Goal: Task Accomplishment & Management: Manage account settings

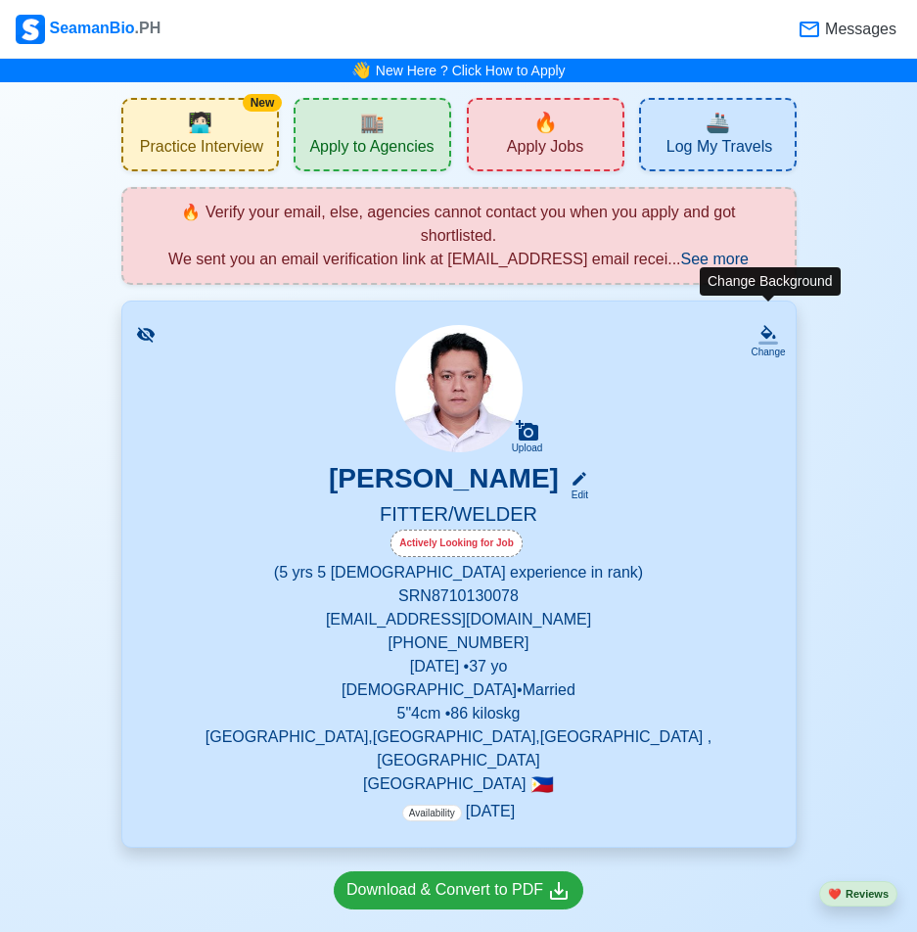
click at [775, 345] on div "Change" at bounding box center [768, 352] width 34 height 15
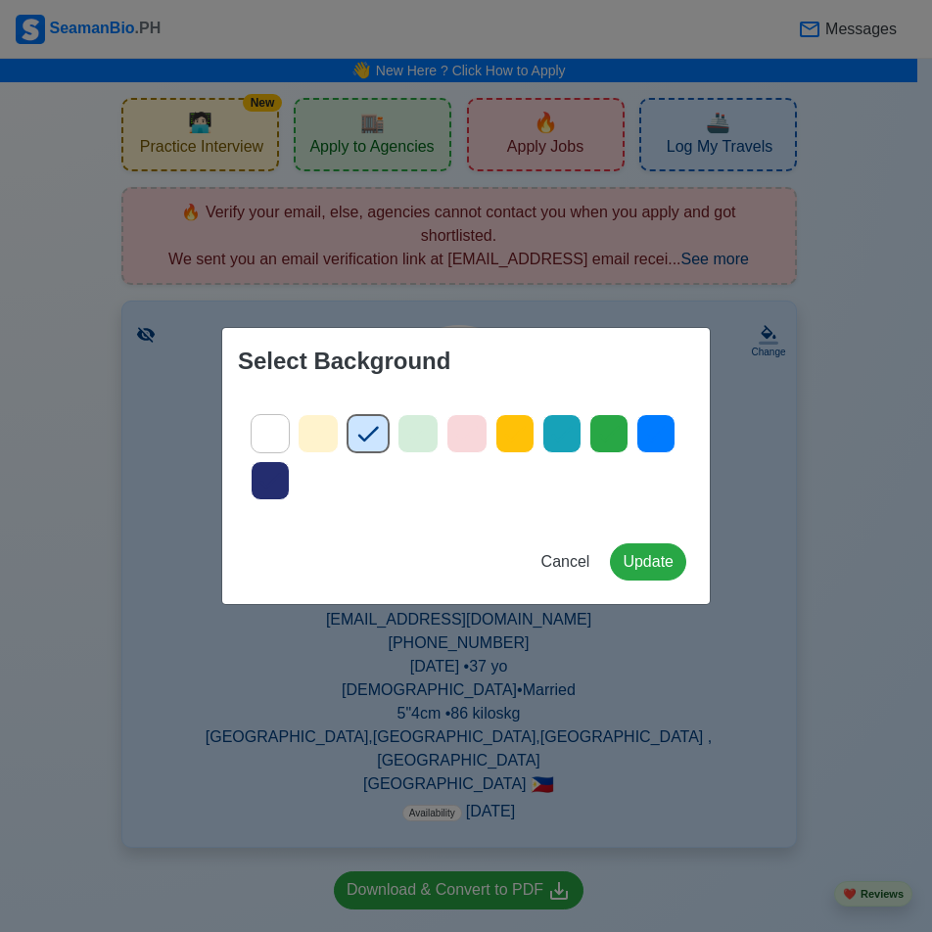
click at [428, 437] on icon at bounding box center [417, 433] width 29 height 29
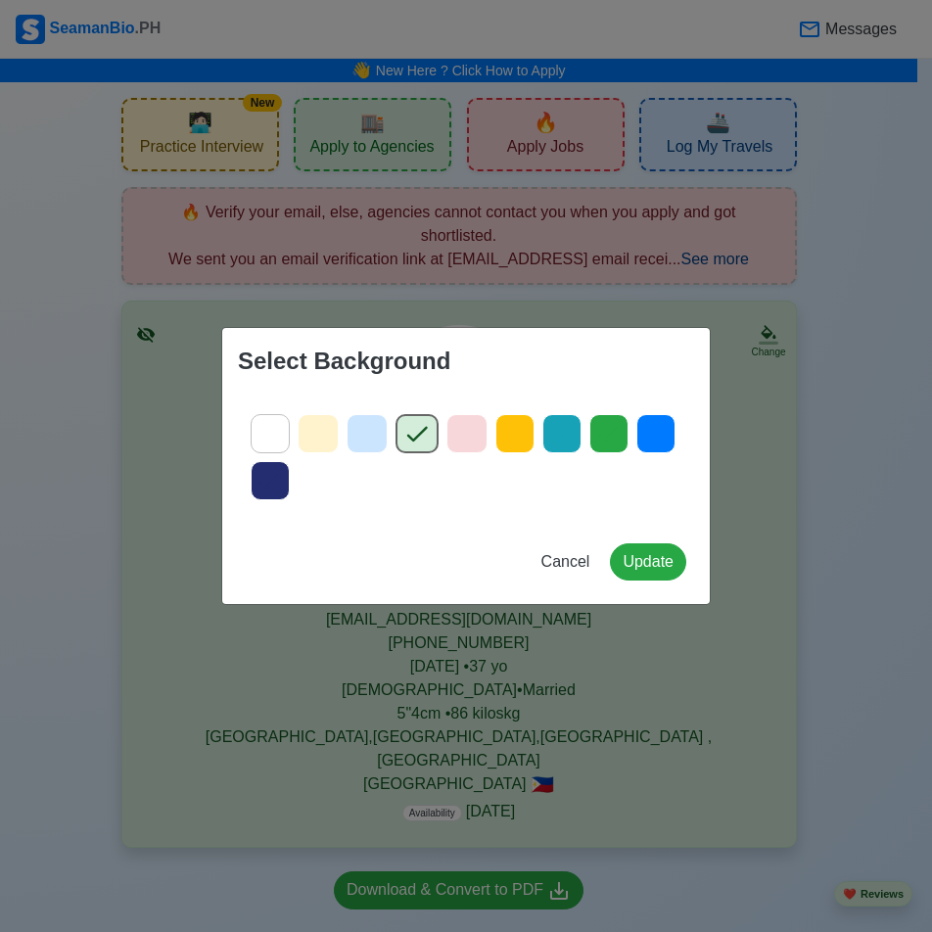
click at [269, 443] on icon at bounding box center [269, 433] width 29 height 29
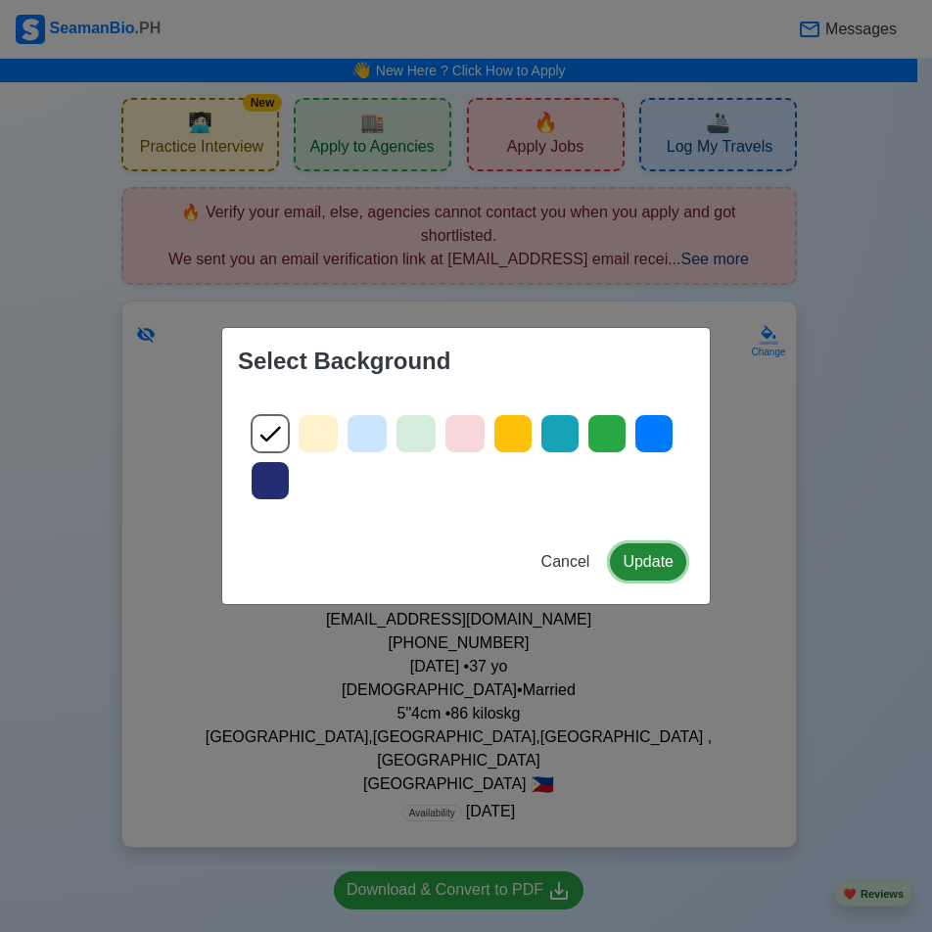
click at [667, 560] on button "Update" at bounding box center [648, 561] width 76 height 37
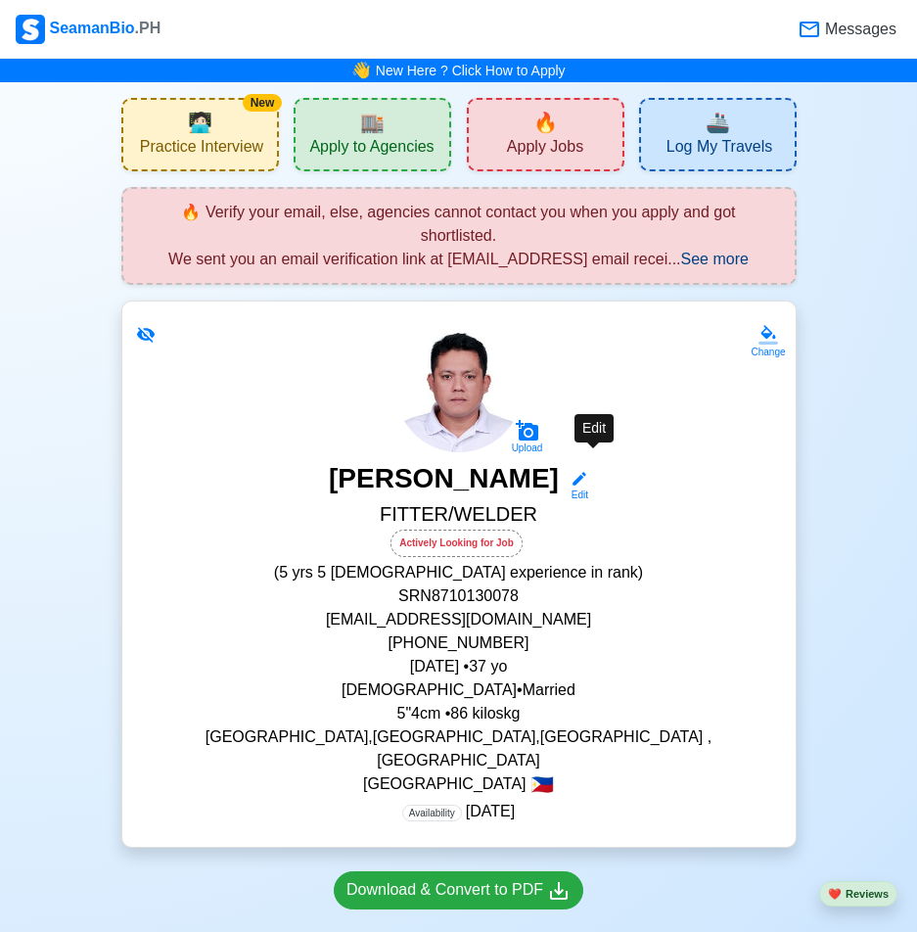
click at [588, 487] on div "Edit" at bounding box center [575, 494] width 25 height 15
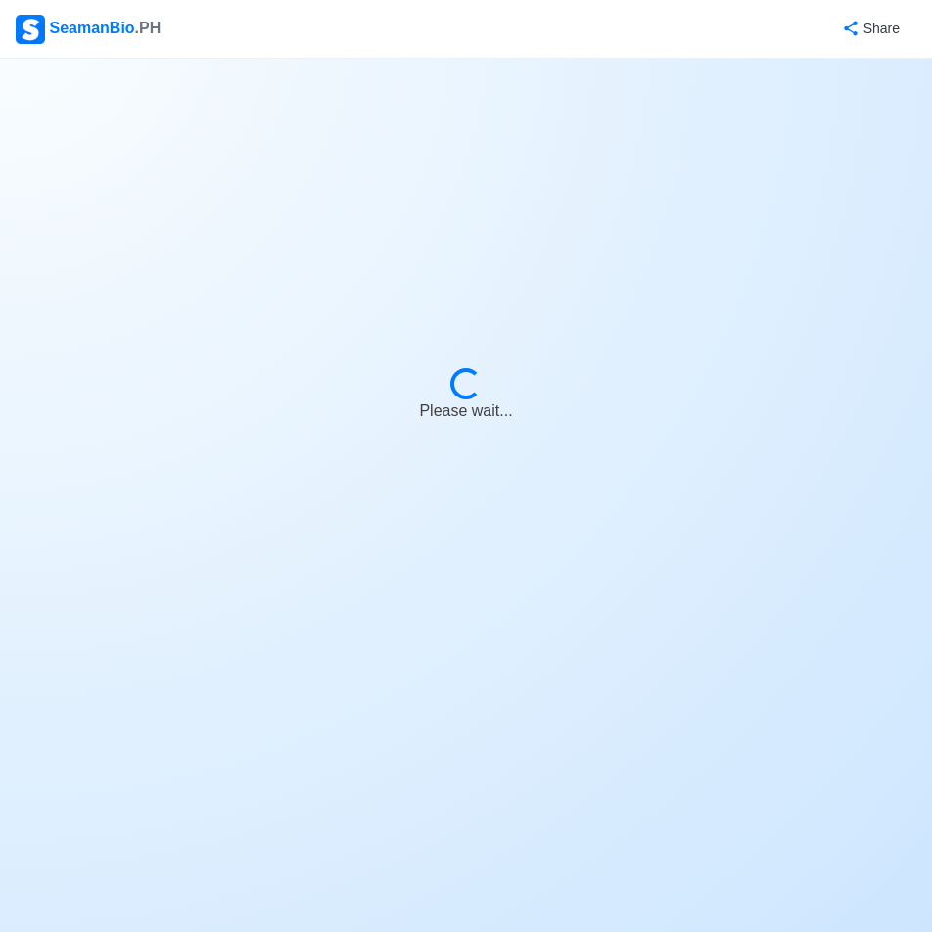
select select "Actively Looking for Job"
select select "Visible for Hiring"
select select "Married"
select select "[DEMOGRAPHIC_DATA]"
select select "PH"
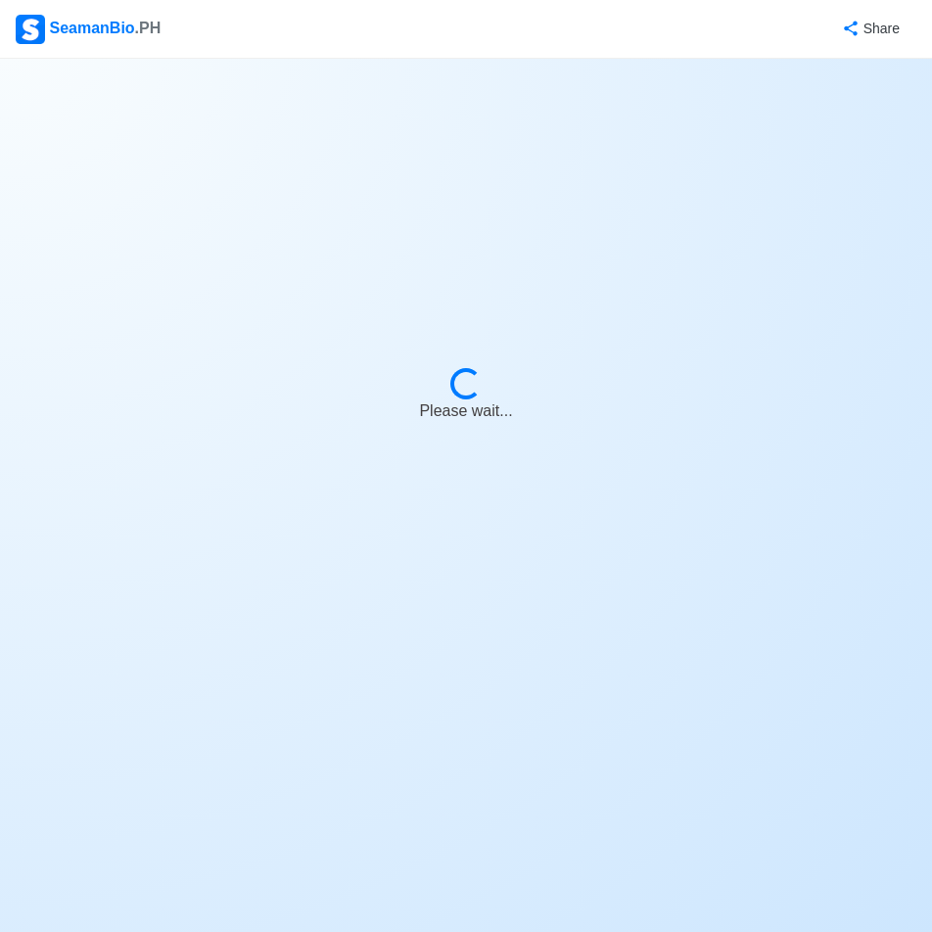
select select "5"
select select "4102488000000"
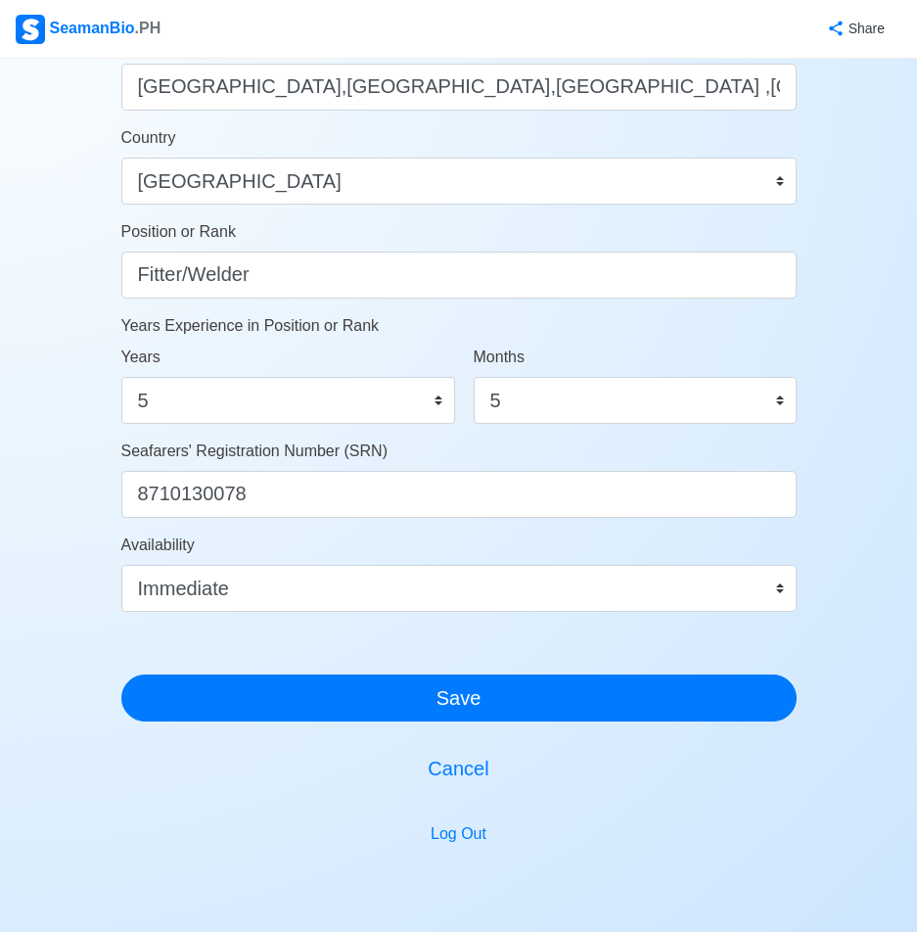
scroll to position [959, 0]
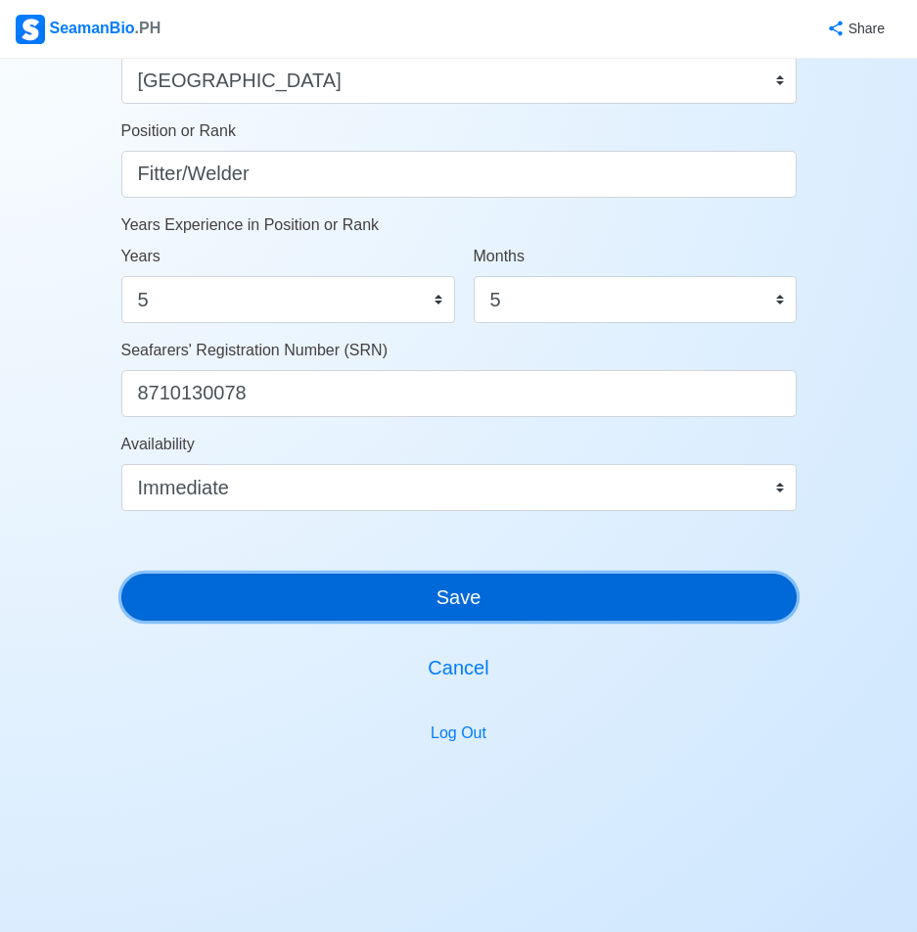
click at [608, 591] on button "Save" at bounding box center [458, 597] width 675 height 47
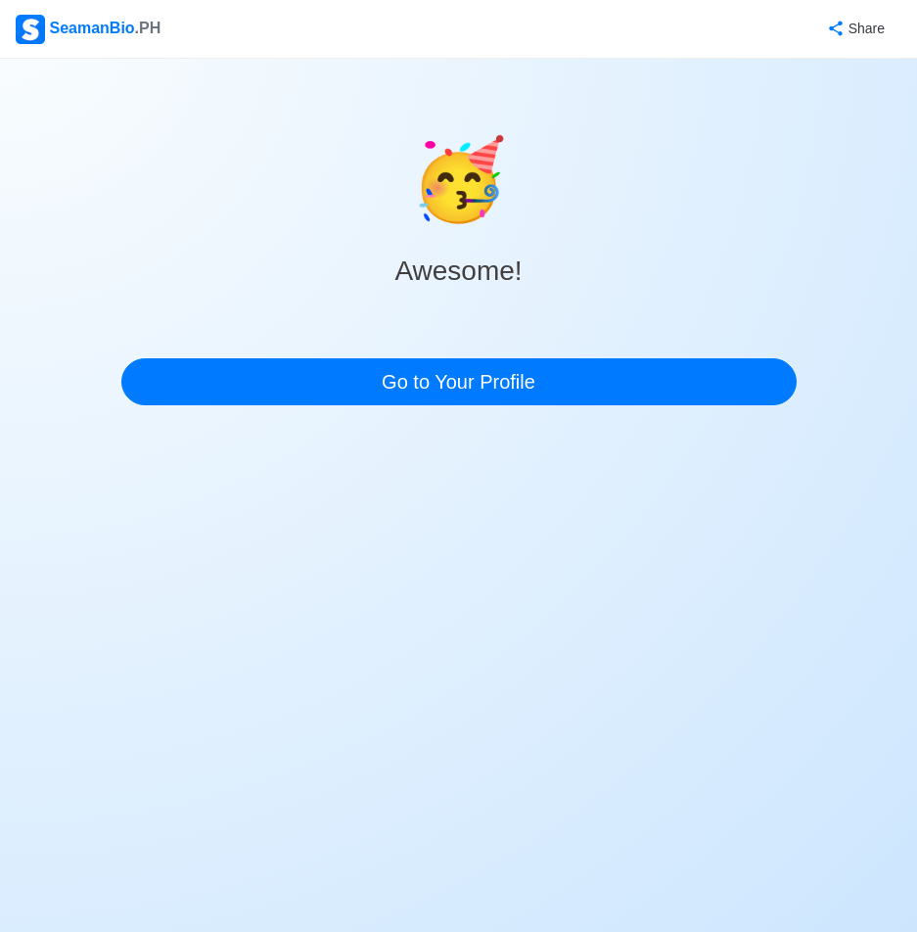
scroll to position [0, 0]
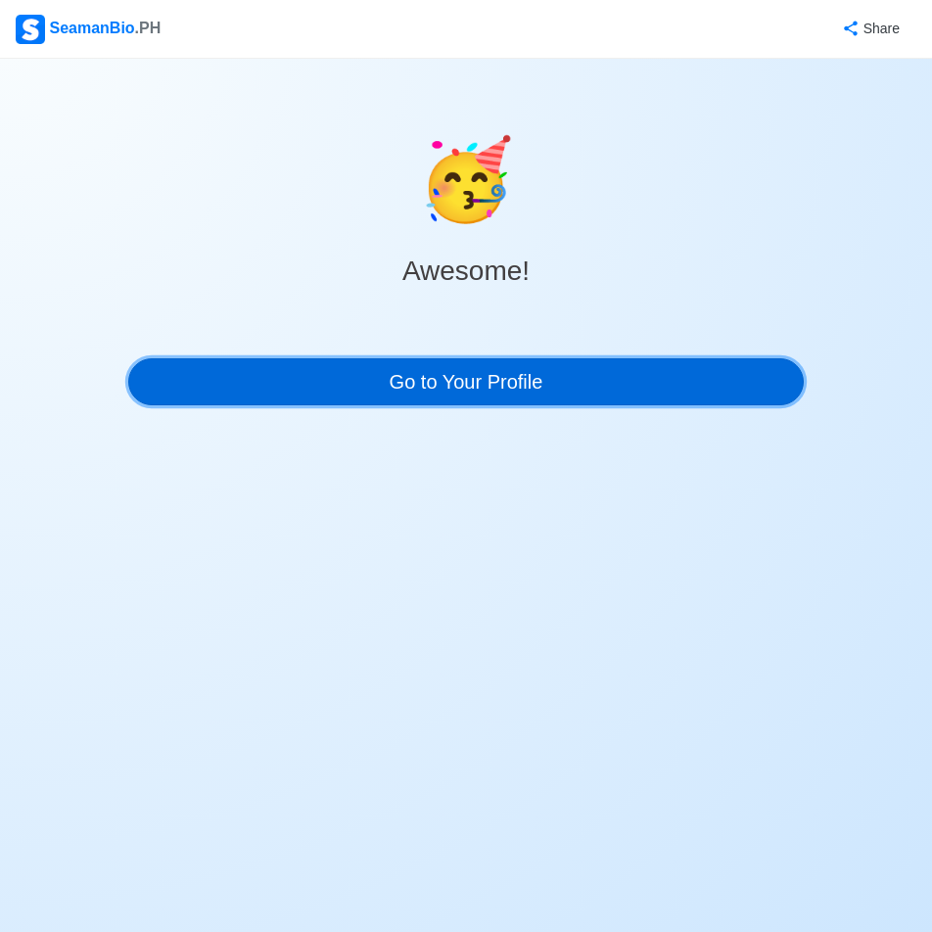
click at [630, 368] on link "Go to Your Profile" at bounding box center [465, 381] width 675 height 47
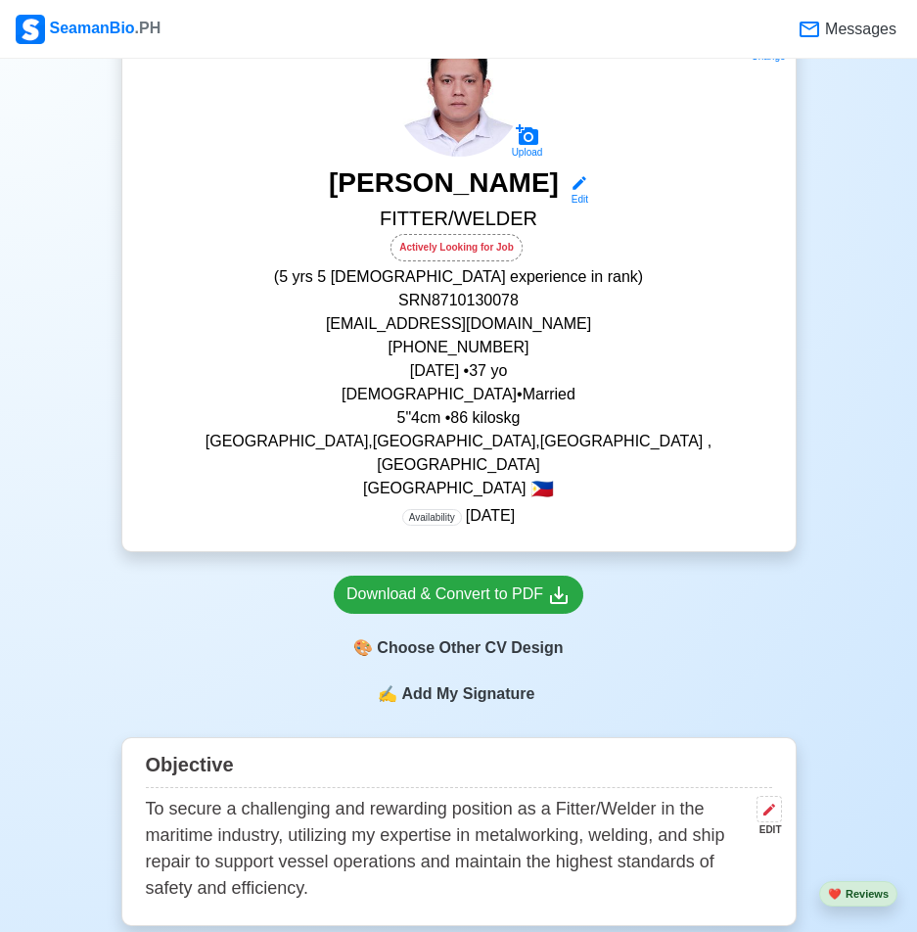
scroll to position [294, 0]
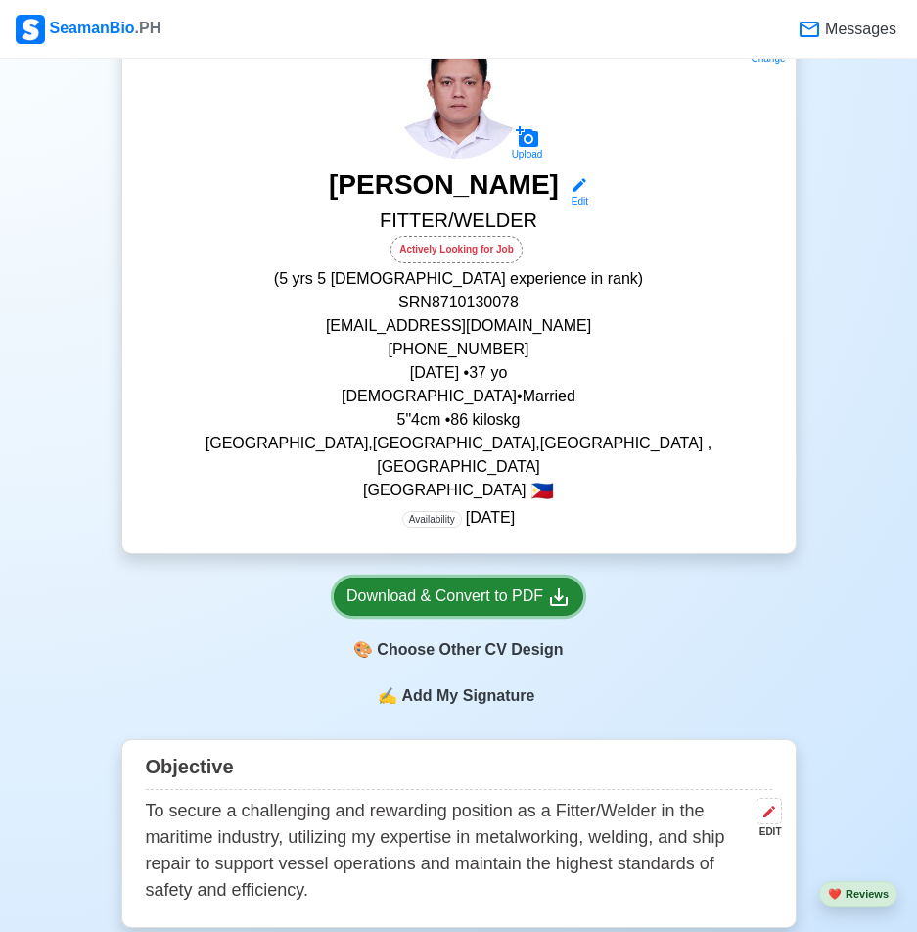
click at [566, 588] on icon at bounding box center [559, 597] width 18 height 18
